Goal: Navigation & Orientation: Find specific page/section

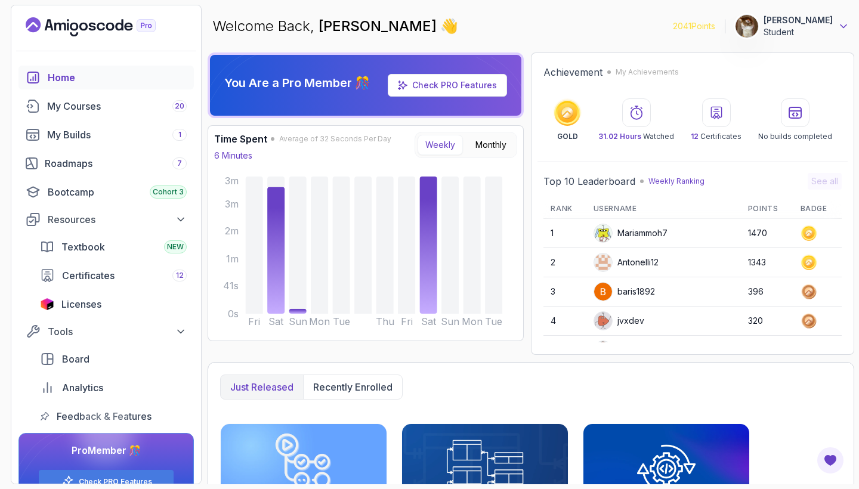
click at [843, 26] on icon at bounding box center [843, 26] width 12 height 12
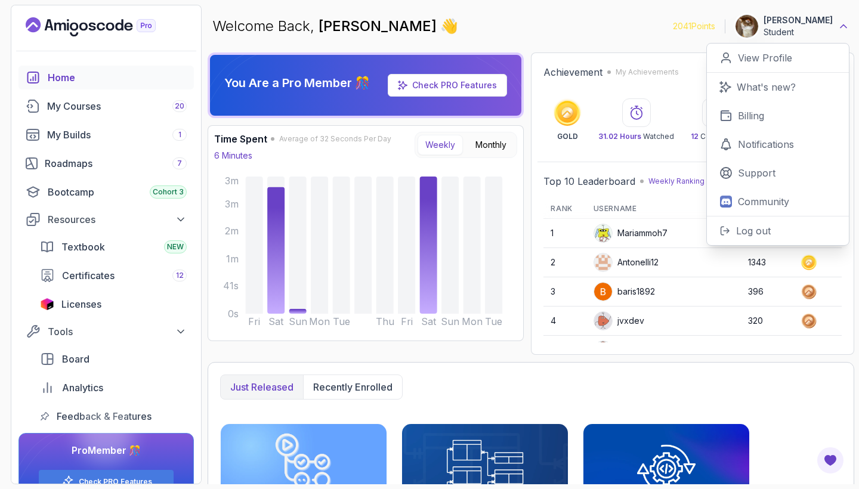
click at [843, 23] on icon at bounding box center [843, 26] width 12 height 12
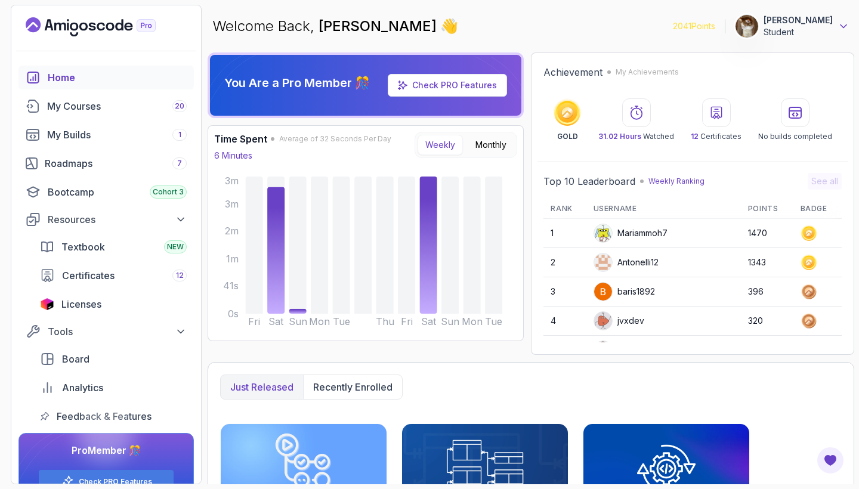
click at [843, 22] on icon at bounding box center [843, 26] width 12 height 12
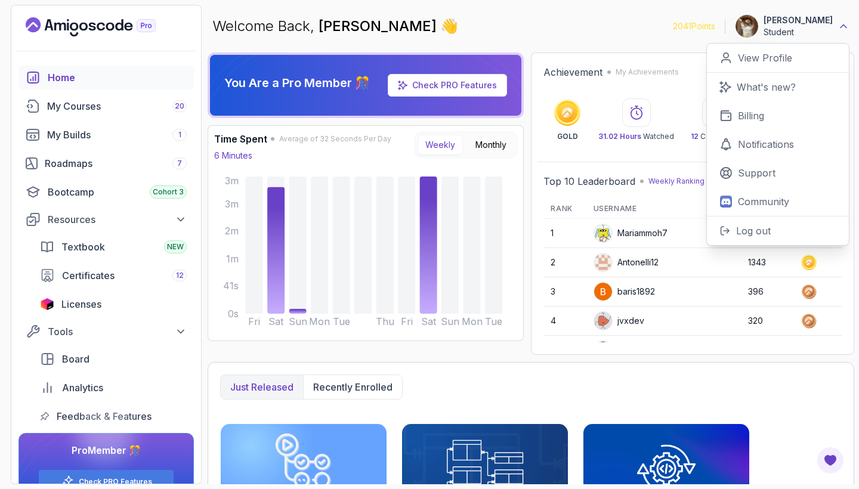
click at [843, 22] on icon at bounding box center [843, 26] width 12 height 12
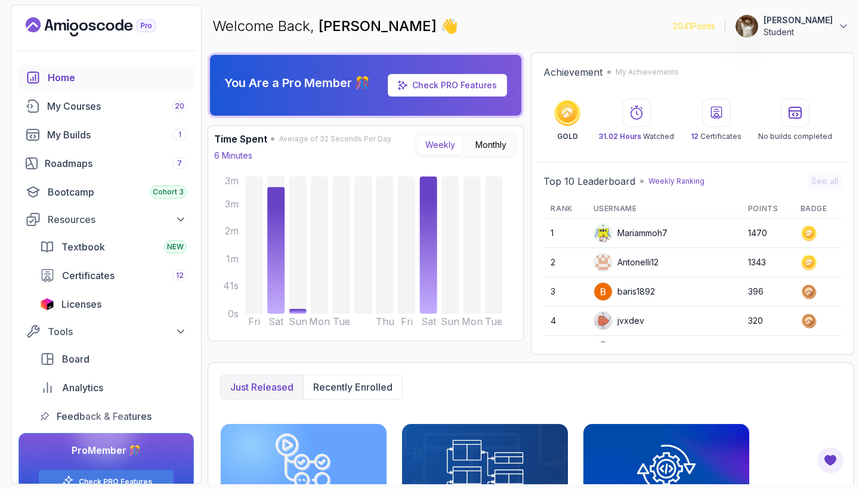
click at [633, 31] on div "Welcome Back, [PERSON_NAME] Mind 👋 2041 Points [PERSON_NAME] Mind Student" at bounding box center [531, 26] width 646 height 43
click at [812, 25] on p "[PERSON_NAME]" at bounding box center [797, 20] width 69 height 12
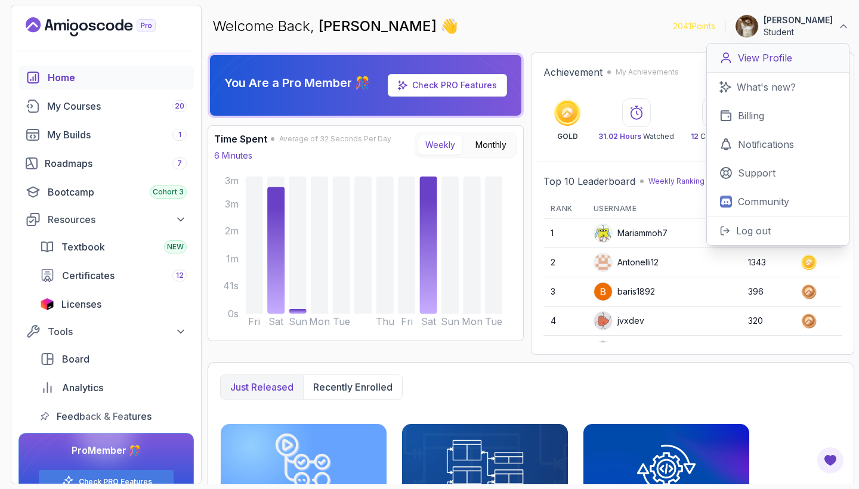
click at [783, 63] on p "View Profile" at bounding box center [765, 58] width 54 height 14
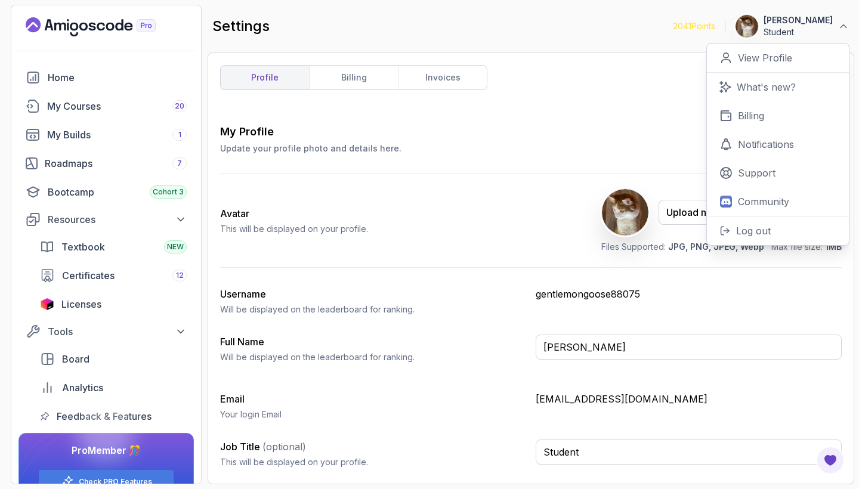
click at [615, 38] on div "settings 2041 Points [PERSON_NAME] Mind Student 0 Points View Profile What's ne…" at bounding box center [531, 26] width 646 height 43
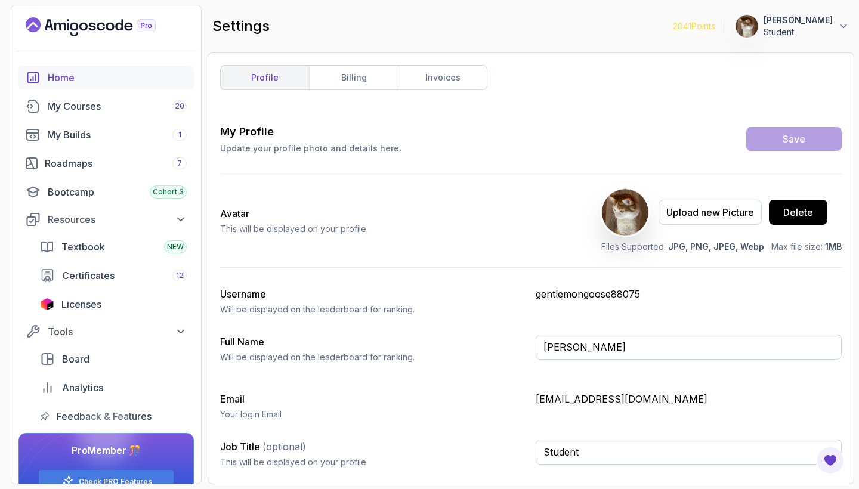
click at [116, 76] on div "Home" at bounding box center [117, 77] width 139 height 14
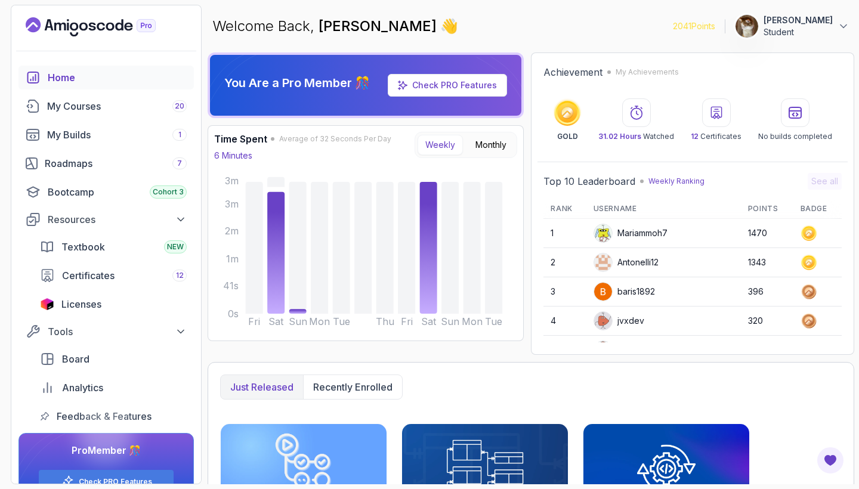
click at [626, 233] on div "Mariammoh7" at bounding box center [630, 233] width 74 height 19
click at [605, 233] on img at bounding box center [603, 233] width 18 height 18
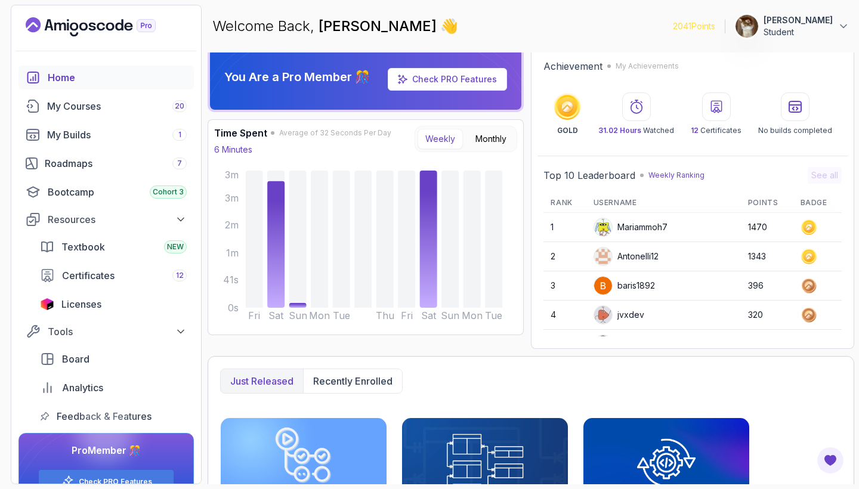
click at [806, 45] on div "Welcome Back, [PERSON_NAME] Mind 👋 2041 Points [PERSON_NAME] Mind Student" at bounding box center [531, 26] width 646 height 43
click at [806, 24] on p "[PERSON_NAME]" at bounding box center [797, 20] width 69 height 12
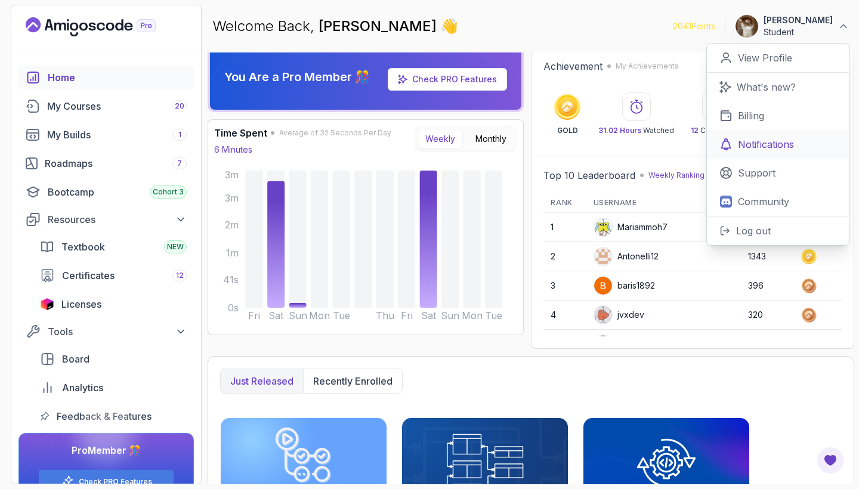
click at [779, 144] on p "Notifications" at bounding box center [766, 144] width 56 height 14
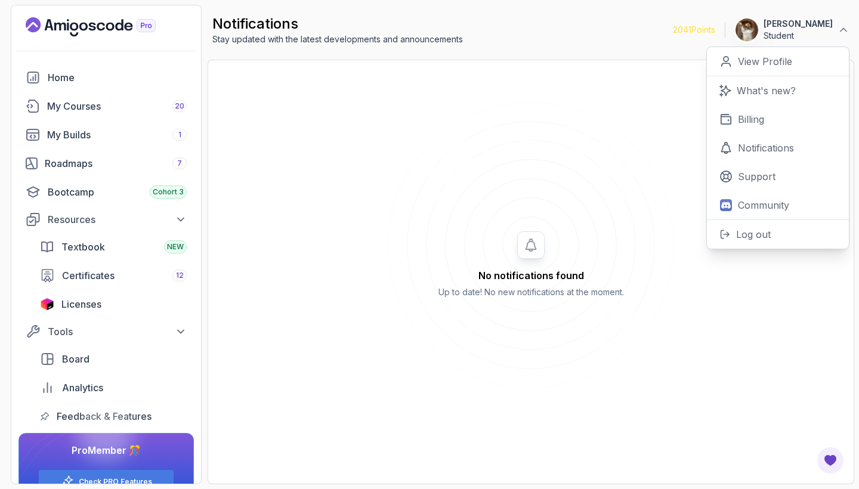
click at [688, 131] on div "No notifications found Up to date! No new notifications at the moment." at bounding box center [530, 272] width 621 height 400
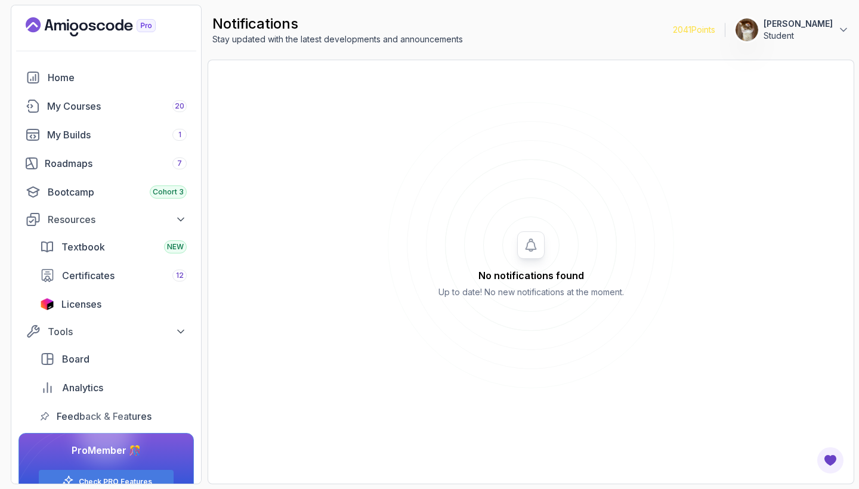
click at [795, 35] on p "Student" at bounding box center [797, 36] width 69 height 12
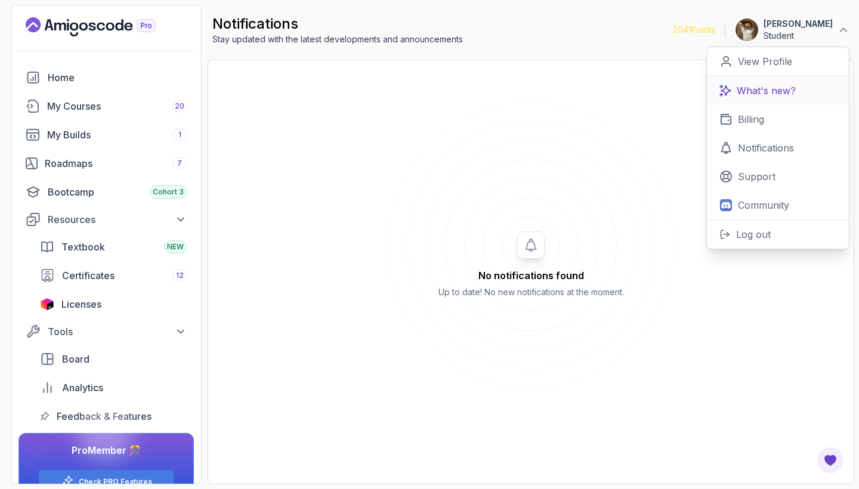
click at [773, 98] on link "What's new?" at bounding box center [778, 90] width 142 height 29
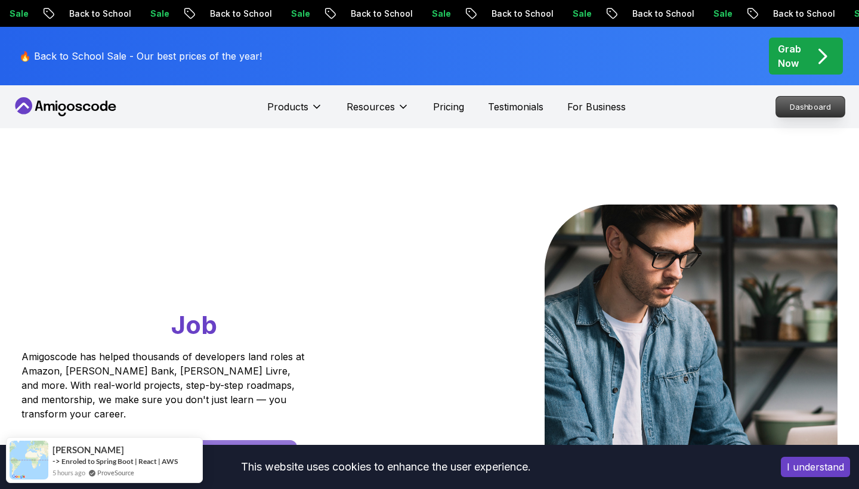
click at [790, 106] on p "Dashboard" at bounding box center [810, 107] width 69 height 20
